Goal: Transaction & Acquisition: Purchase product/service

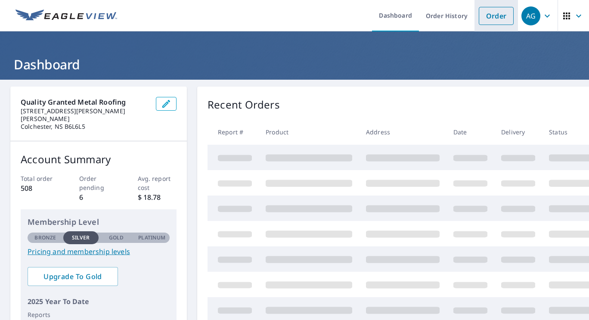
click at [482, 14] on link "Order" at bounding box center [496, 16] width 35 height 18
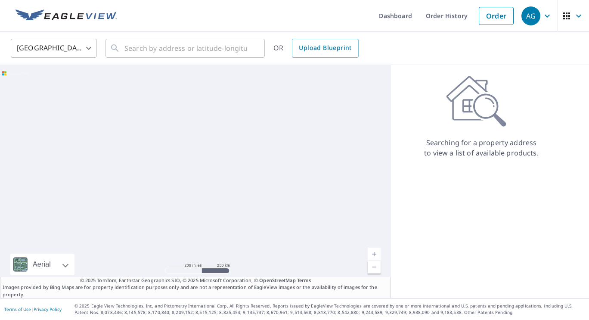
click at [92, 50] on body "AG AG Dashboard Order History Order AG United States US ​ ​ OR Upload Blueprint…" at bounding box center [294, 160] width 589 height 320
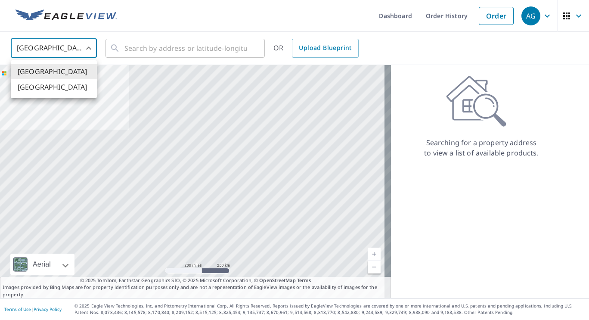
click at [57, 87] on li "[GEOGRAPHIC_DATA]" at bounding box center [54, 86] width 86 height 15
type input "CA"
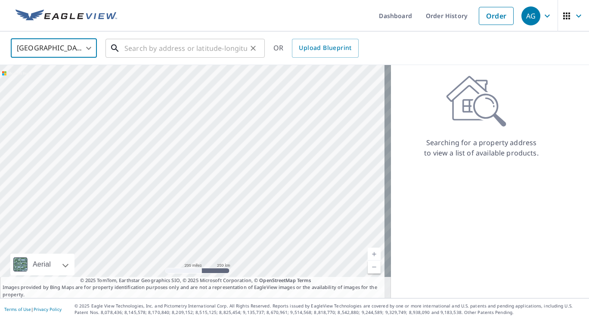
click at [175, 53] on input "text" at bounding box center [185, 48] width 123 height 24
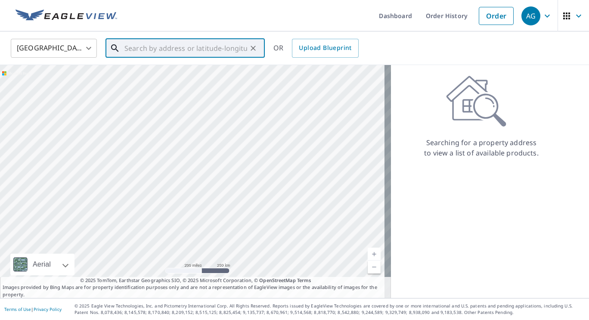
paste input "[STREET_ADDRESS][PERSON_NAME]"
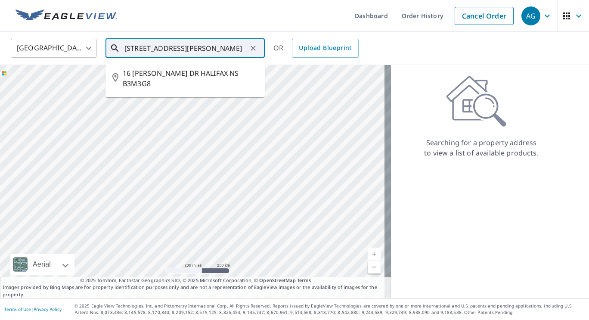
click at [219, 49] on input "[STREET_ADDRESS][PERSON_NAME]" at bounding box center [185, 48] width 123 height 24
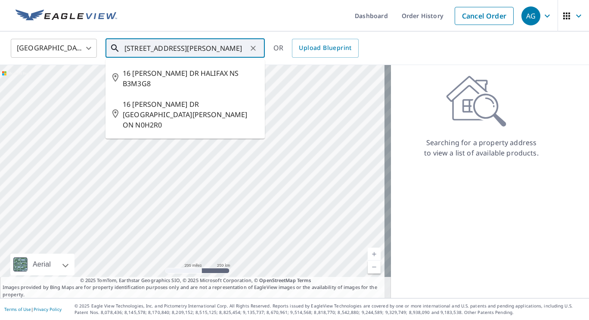
drag, startPoint x: 201, startPoint y: 46, endPoint x: 109, endPoint y: 55, distance: 91.7
click at [109, 55] on div "[STREET_ADDRESS][PERSON_NAME] ​" at bounding box center [184, 48] width 159 height 19
click at [211, 55] on input "[STREET_ADDRESS][PERSON_NAME]" at bounding box center [185, 48] width 123 height 24
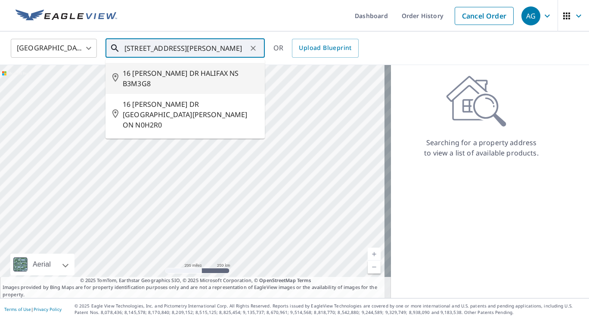
click at [216, 72] on span "16 [PERSON_NAME] DR HALIFAX NS B3M3G8" at bounding box center [190, 78] width 135 height 21
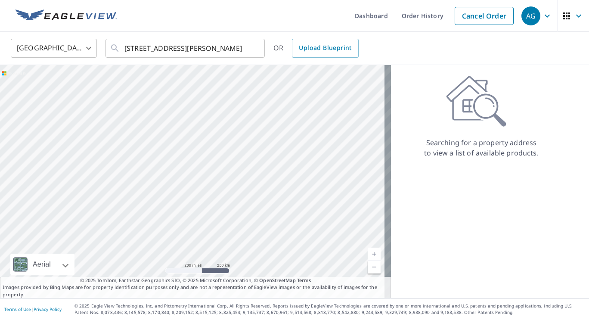
type input "16 [PERSON_NAME] DR HALIFAX NS B3M3G8"
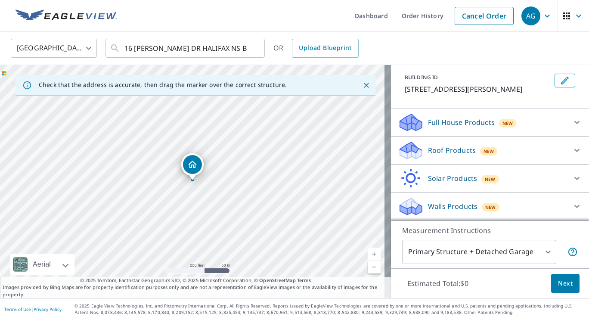
scroll to position [56, 0]
click at [572, 152] on icon at bounding box center [577, 150] width 10 height 10
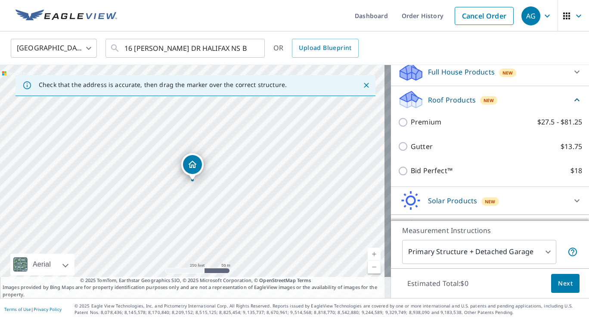
scroll to position [99, 0]
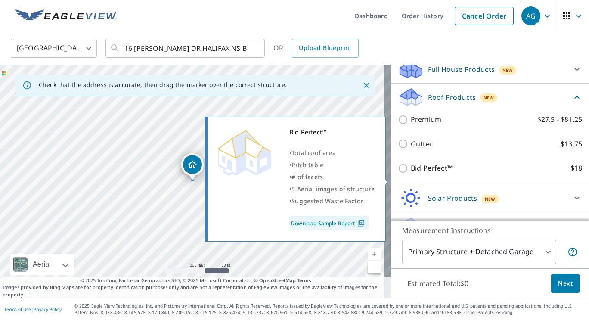
click at [416, 173] on p "Bid Perfect™" at bounding box center [432, 168] width 42 height 11
click at [411, 173] on input "Bid Perfect™ $18" at bounding box center [404, 168] width 13 height 10
checkbox input "true"
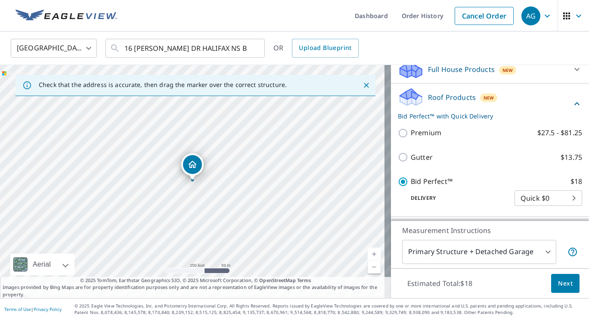
click at [562, 285] on span "Next" at bounding box center [565, 283] width 15 height 11
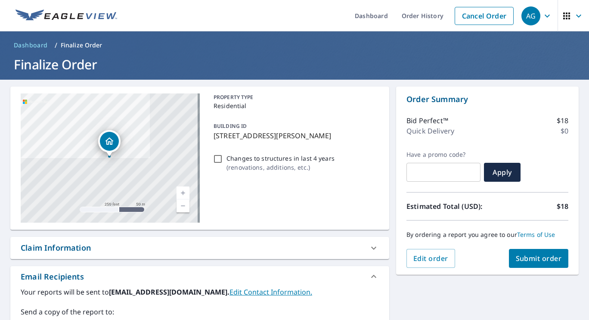
click at [528, 254] on span "Submit order" at bounding box center [539, 258] width 46 height 9
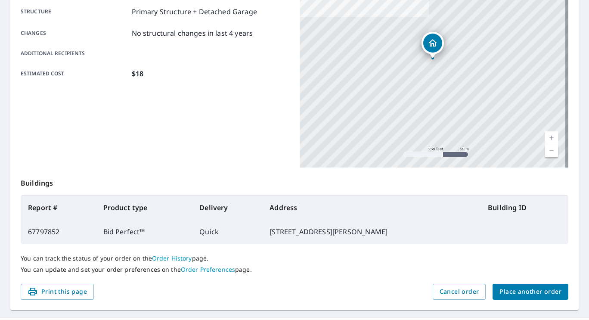
scroll to position [186, 0]
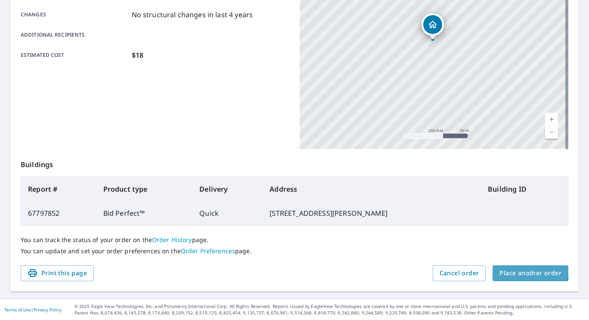
click at [517, 267] on button "Place another order" at bounding box center [530, 273] width 76 height 16
